Goal: Information Seeking & Learning: Learn about a topic

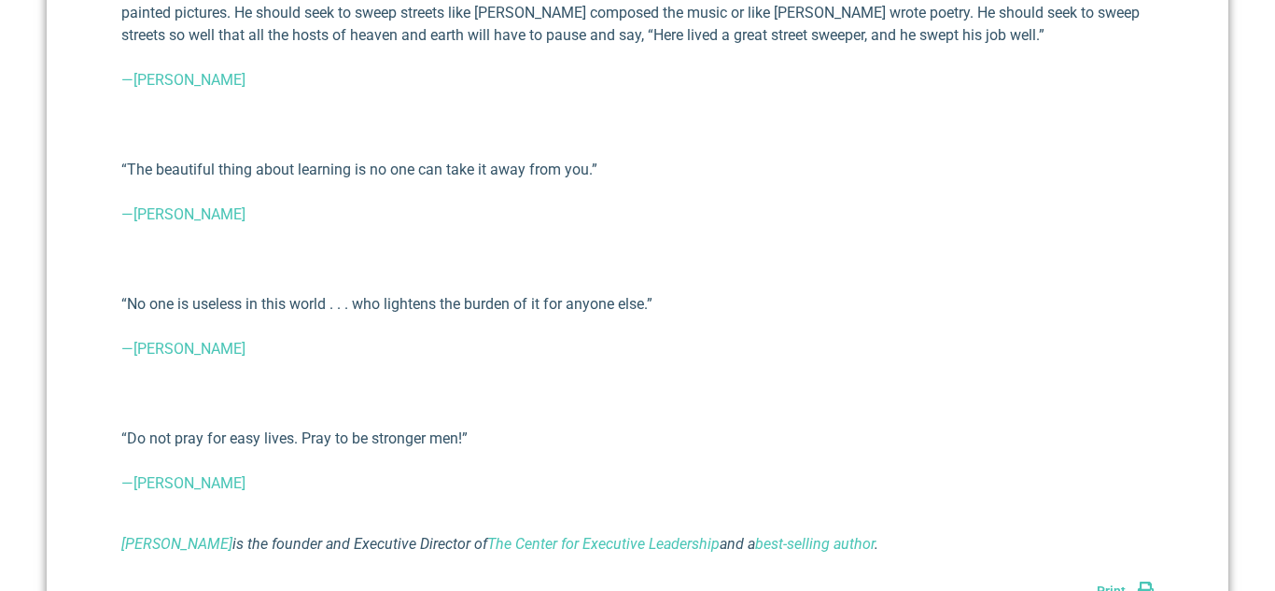
scroll to position [1724, 0]
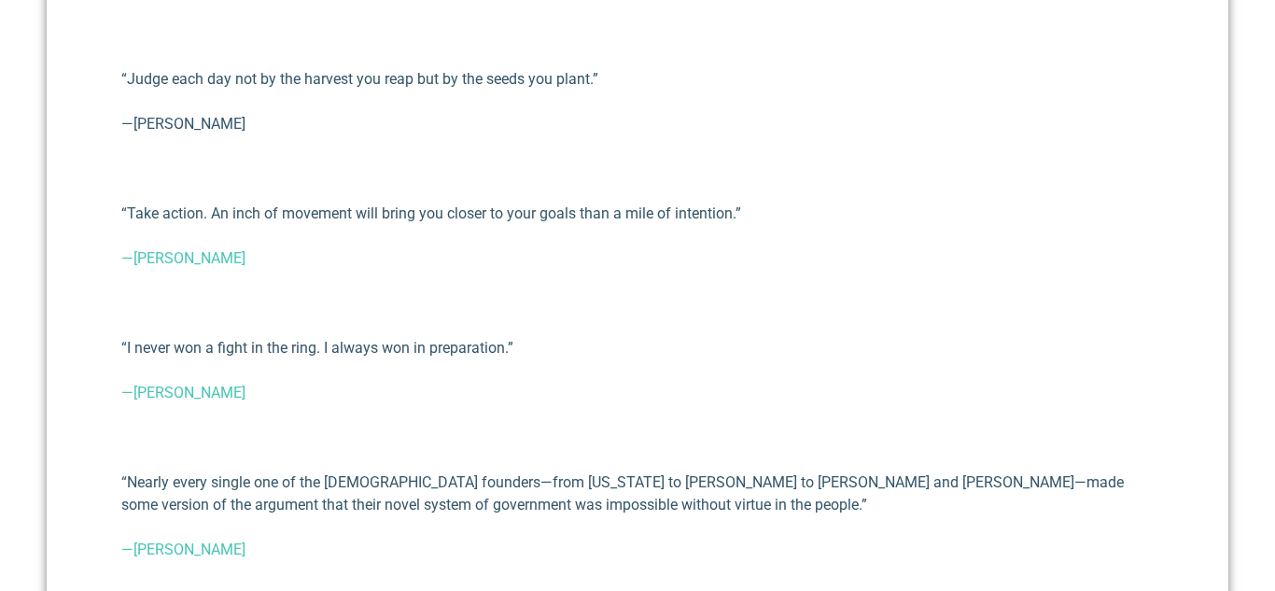
scroll to position [950, 0]
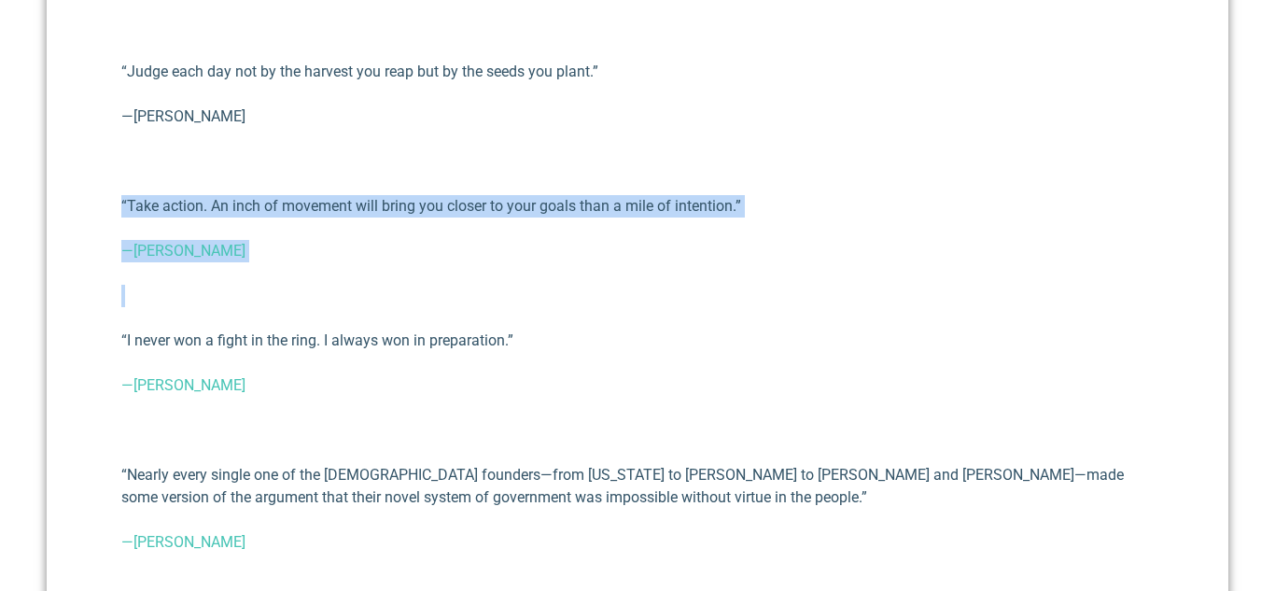
drag, startPoint x: 116, startPoint y: 203, endPoint x: 273, endPoint y: 261, distance: 168.0
click at [273, 261] on div "Nuggets of Wisdom – Fall 2023 [PERSON_NAME] III [DATE] Every quarter I like to …" at bounding box center [638, 587] width 1182 height 1775
copy div "“Take action. An inch of movement will bring you closer to your goals than a mi…"
click at [241, 245] on link "—[PERSON_NAME]" at bounding box center [183, 251] width 124 height 18
click at [756, 207] on p "“Take action. An inch of movement will bring you closer to your goals than a mi…" at bounding box center [637, 206] width 1032 height 22
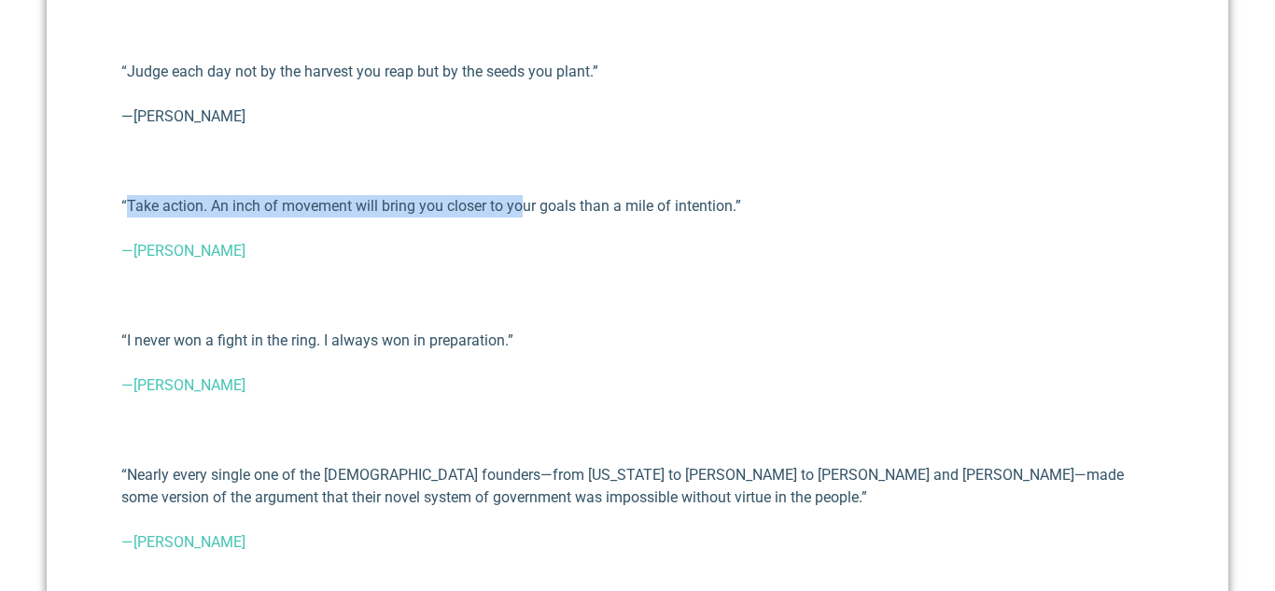
drag, startPoint x: 129, startPoint y: 210, endPoint x: 527, endPoint y: 200, distance: 398.7
click at [527, 200] on p "“Take action. An inch of movement will bring you closer to your goals than a mi…" at bounding box center [637, 206] width 1032 height 22
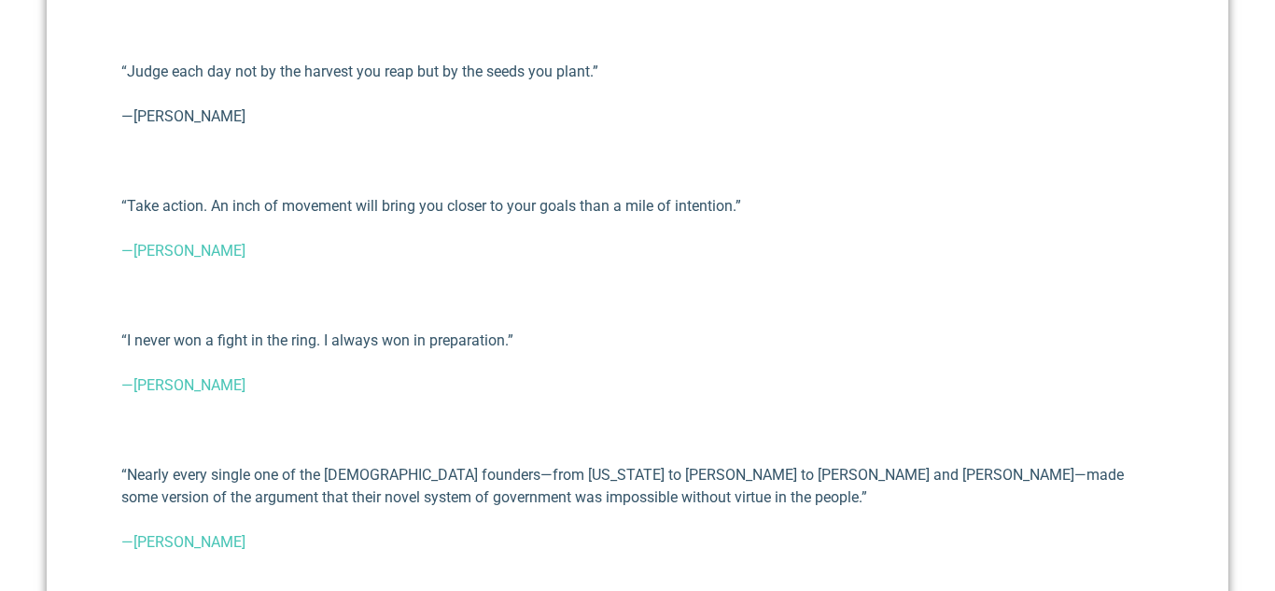
click at [92, 209] on div "Nuggets of Wisdom – Fall 2023 [PERSON_NAME] III [DATE] Every quarter I like to …" at bounding box center [638, 587] width 1182 height 1775
drag, startPoint x: 115, startPoint y: 205, endPoint x: 638, endPoint y: 234, distance: 524.5
click at [638, 234] on div "Nuggets of Wisdom – Fall 2023 [PERSON_NAME] III [DATE] Every quarter I like to …" at bounding box center [638, 587] width 1182 height 1775
copy div "“Take action. An inch of movement will bring you closer to your goals than a mi…"
click at [515, 77] on p "“Judge each day not by the harvest you reap but by the seeds you plant.”" at bounding box center [637, 72] width 1032 height 22
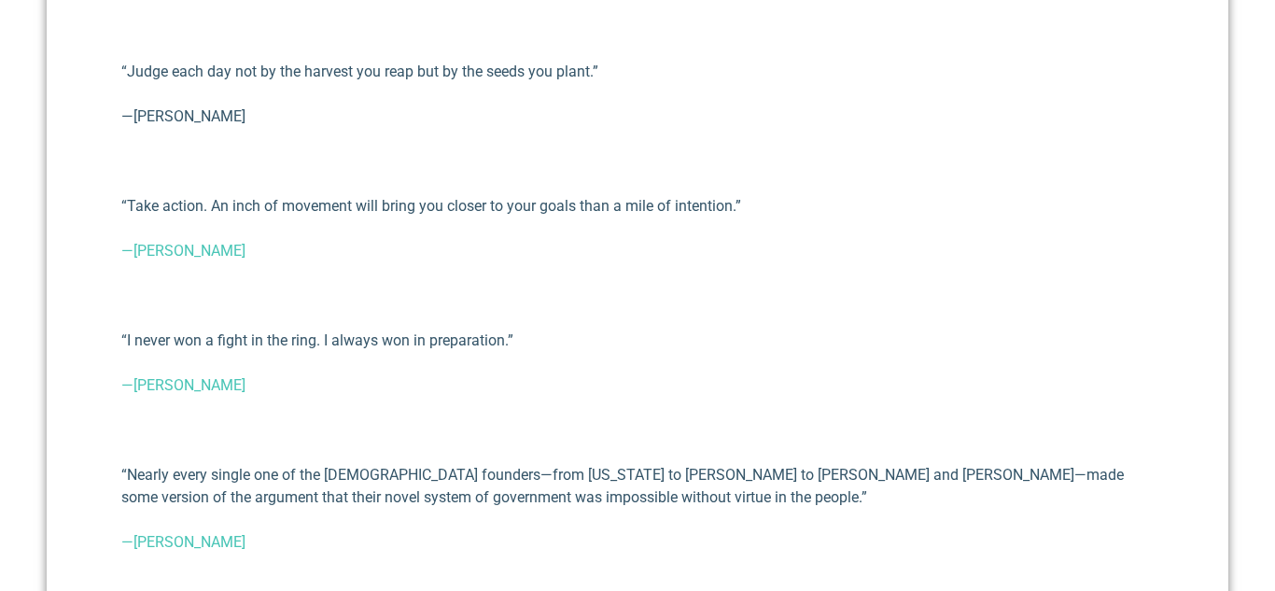
click at [383, 188] on div "Every quarter I like to share quotes that I have encountered in my reading and …" at bounding box center [637, 584] width 1032 height 1494
click at [796, 146] on div "Every quarter I like to share quotes that I have encountered in my reading and …" at bounding box center [637, 584] width 1032 height 1494
click at [186, 248] on link "—[PERSON_NAME]" at bounding box center [183, 251] width 124 height 18
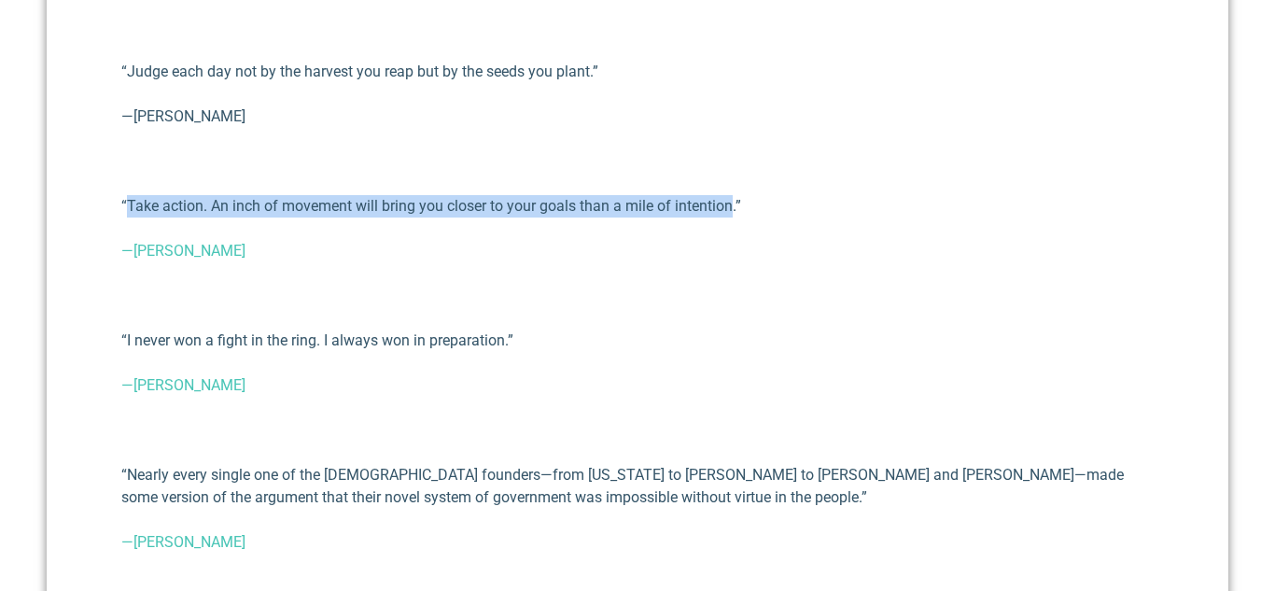
drag, startPoint x: 126, startPoint y: 207, endPoint x: 733, endPoint y: 212, distance: 606.8
click at [733, 212] on p "“Take action. An inch of movement will bring you closer to your goals than a mi…" at bounding box center [637, 206] width 1032 height 22
copy p "Take action. An inch of movement will bring you closer to your goals than a mil…"
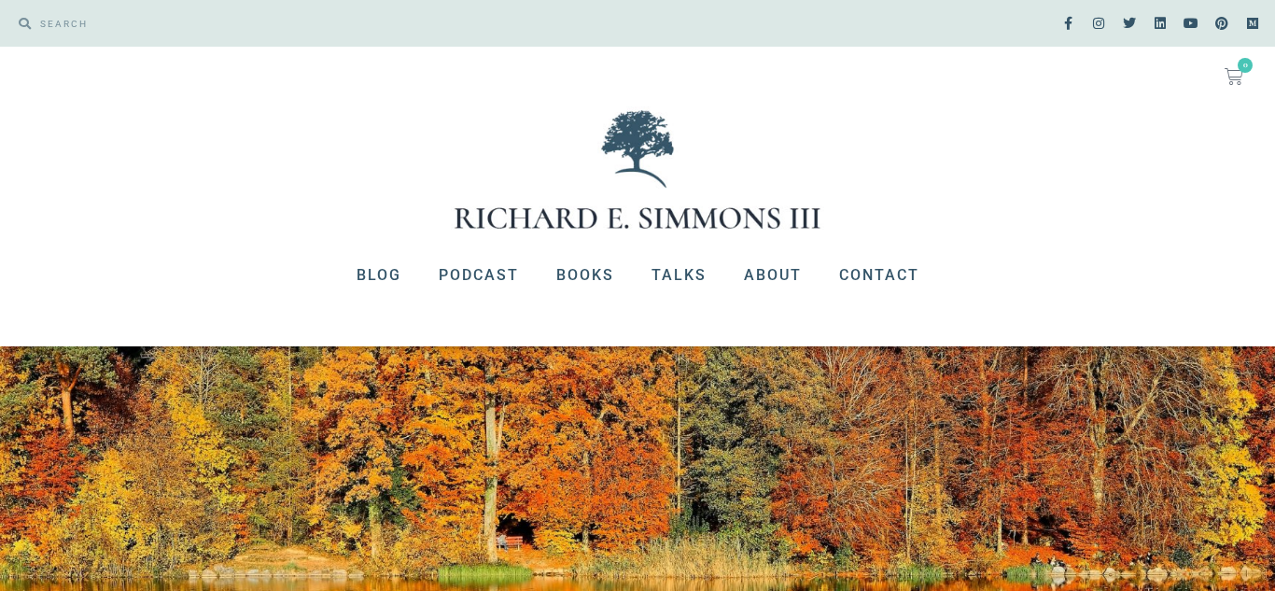
scroll to position [950, 0]
